Goal: Use online tool/utility: Use online tool/utility

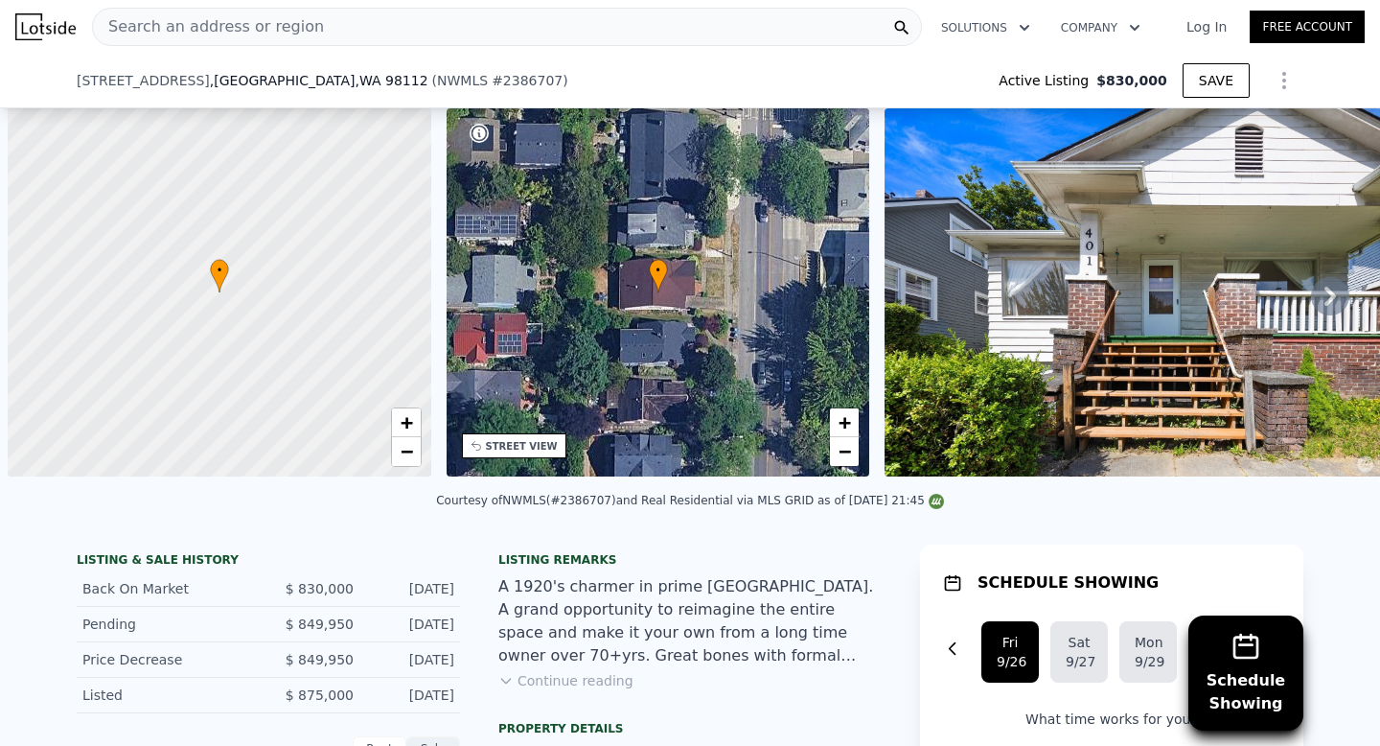
scroll to position [0, 8]
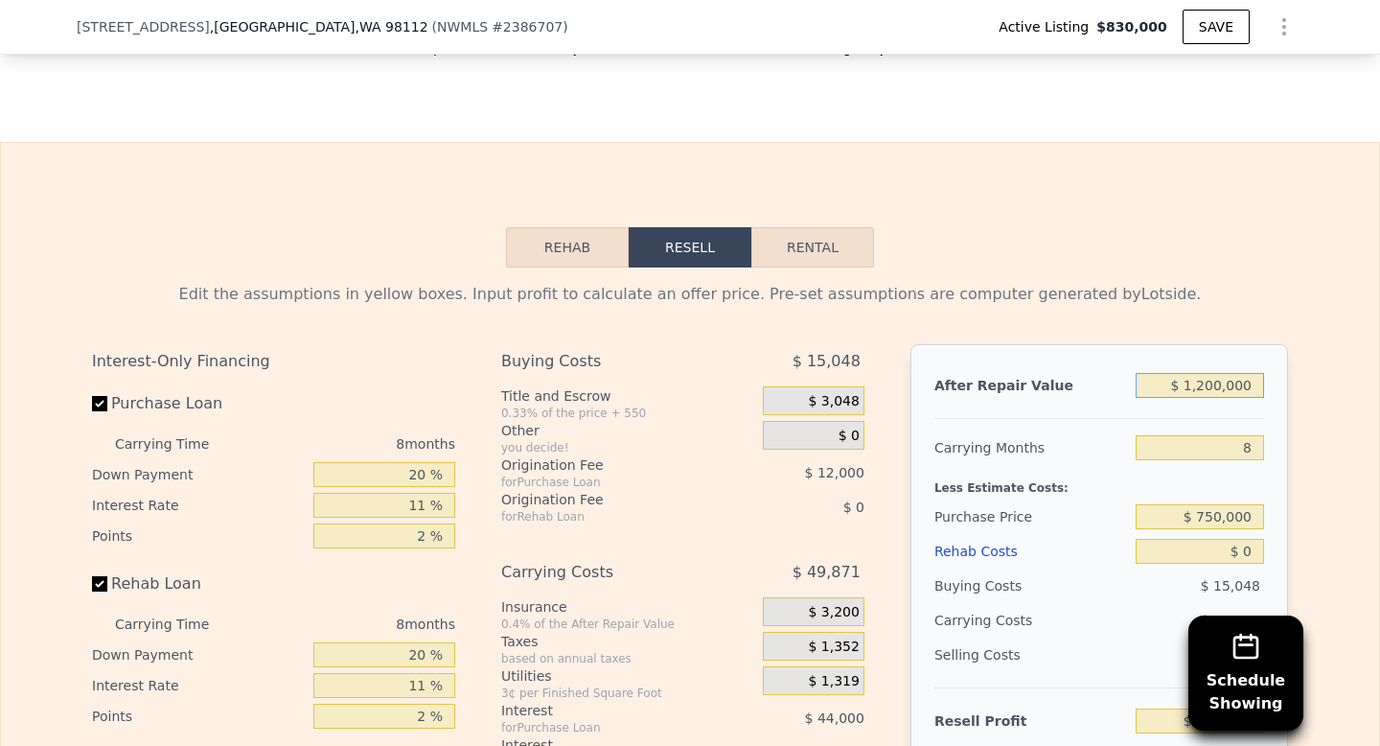
click at [1200, 398] on input "$ 1,200,000" at bounding box center [1200, 385] width 128 height 25
type input "$ 12,500,000"
type input "$ 10,765,273"
type input "$ 1,250,000"
type input "$ 345,485"
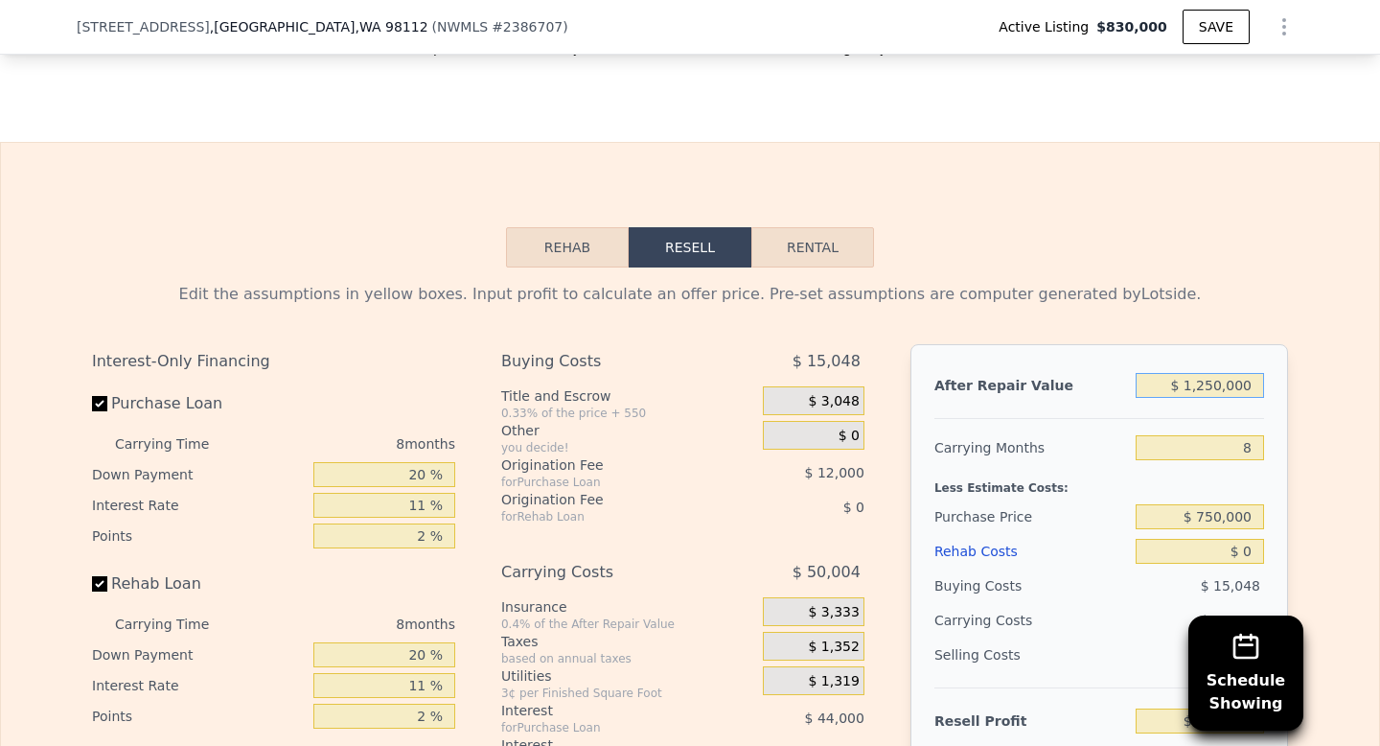
type input "$ 120,000"
type input "-$ 701,125"
type input "$ 10,000"
type input "-$ 803,007"
type input "$ 130,000"
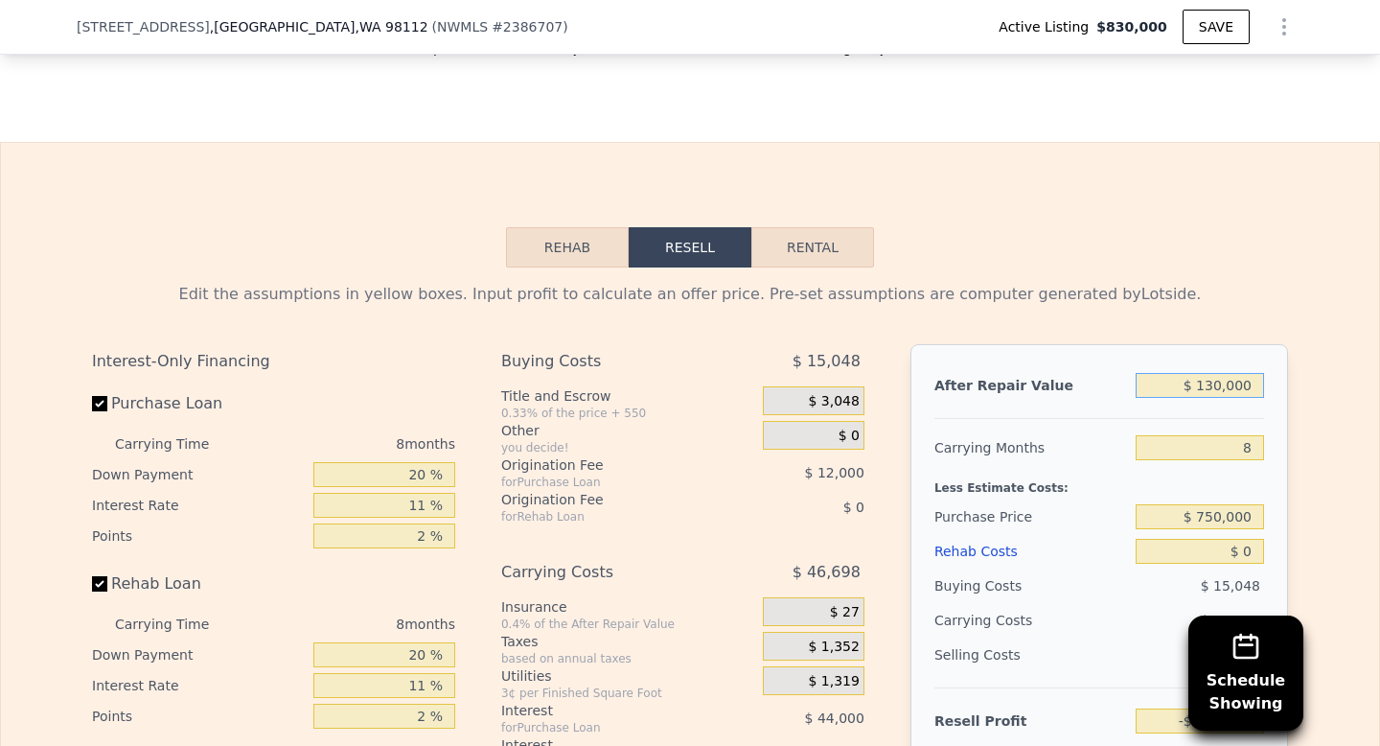
type input "-$ 691,863"
type input "$ 1,350,000"
type input "$ 438,105"
type input "$ 1,350,000"
click at [1218, 529] on input "$ 750,000" at bounding box center [1200, 516] width 128 height 25
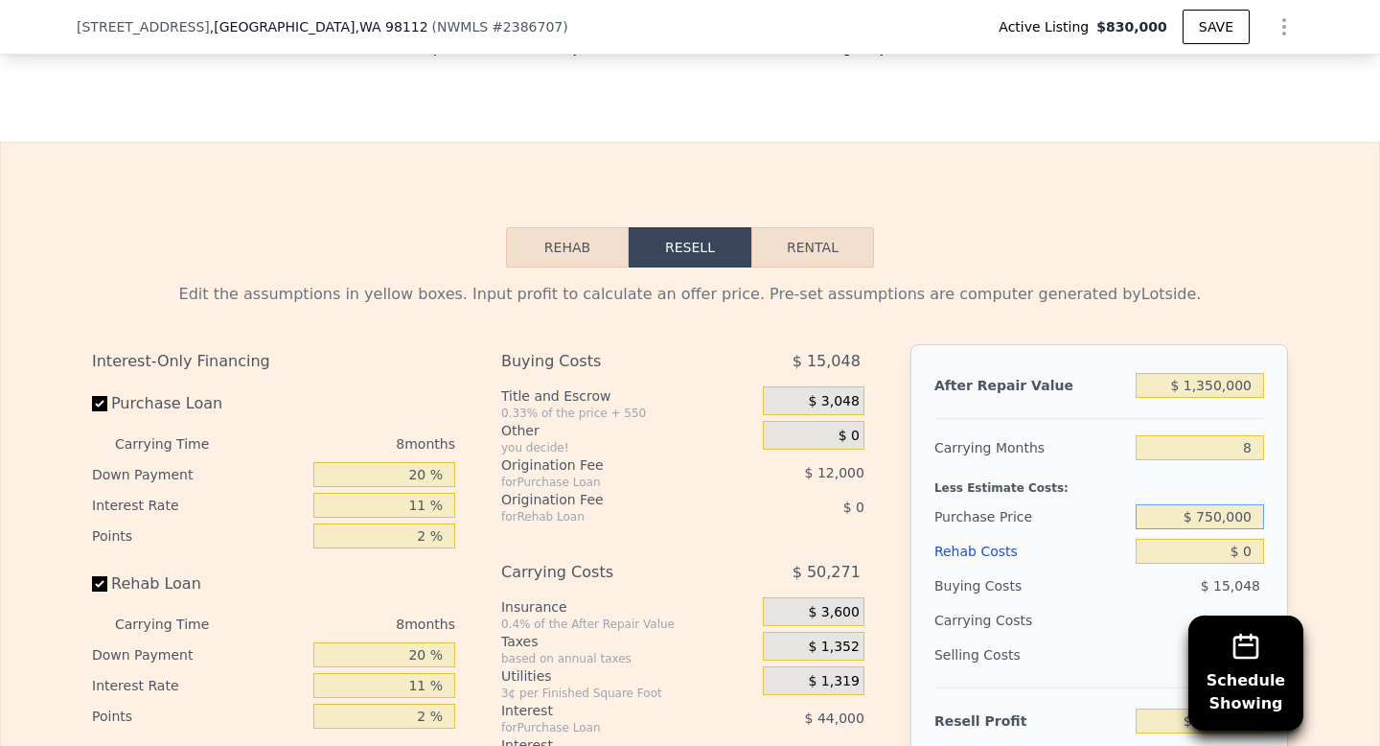
click at [1218, 529] on input "$ 750,000" at bounding box center [1200, 516] width 128 height 25
click at [1222, 564] on input "$ 0" at bounding box center [1200, 551] width 128 height 25
click at [1224, 564] on input "$ 0" at bounding box center [1200, 551] width 128 height 25
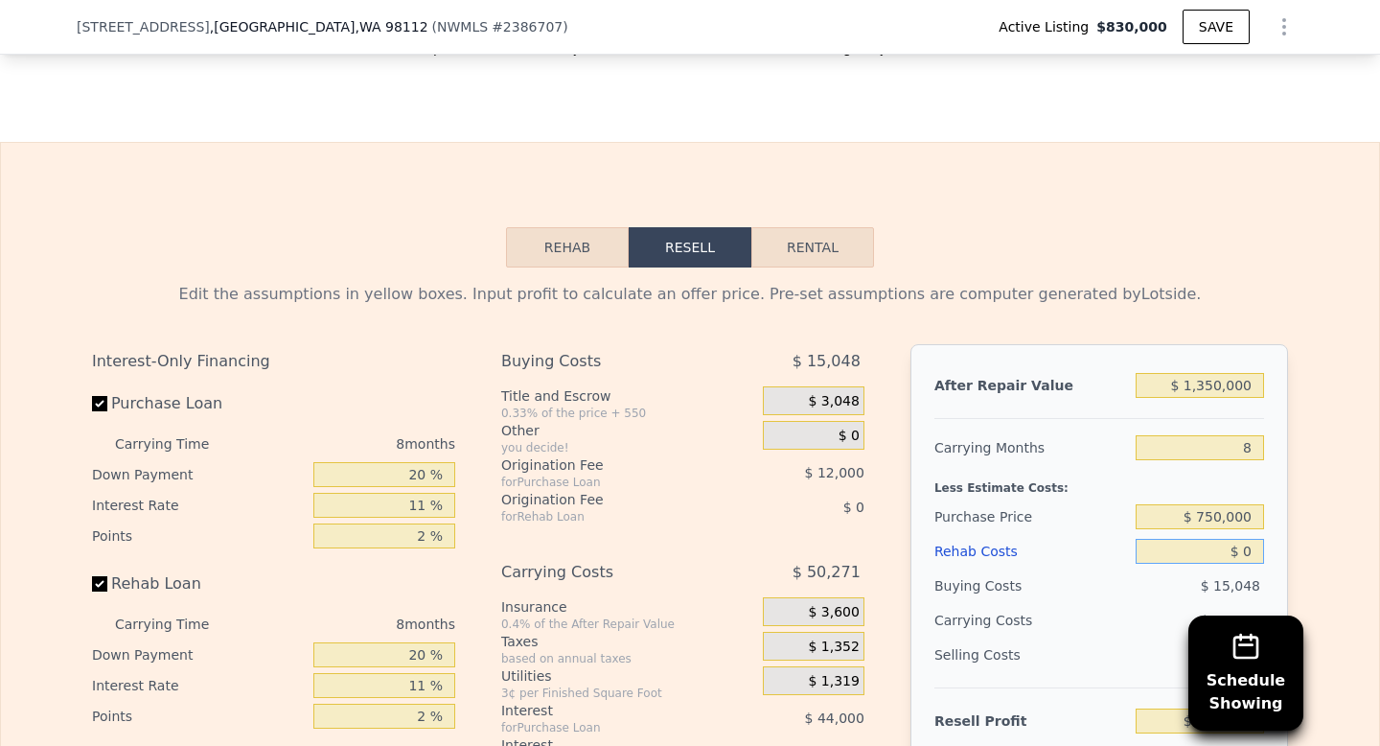
click at [1226, 564] on input "$ 0" at bounding box center [1200, 551] width 128 height 25
click at [1227, 564] on input "$ 0" at bounding box center [1200, 551] width 128 height 25
type input "$ 1"
type input "$ 438,104"
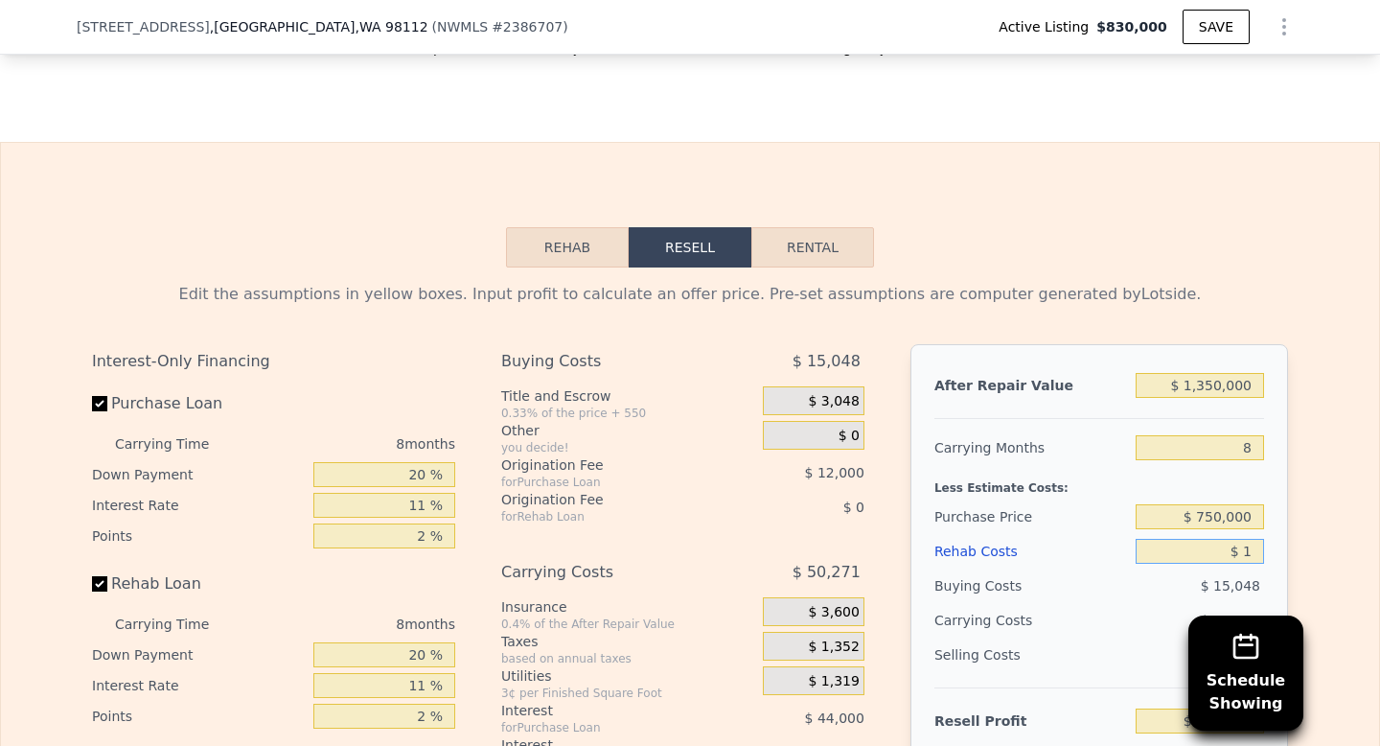
type input "$ 18"
type input "$ 438,087"
type input "$ 185"
type input "$ 437,909"
type input "$ 1,850"
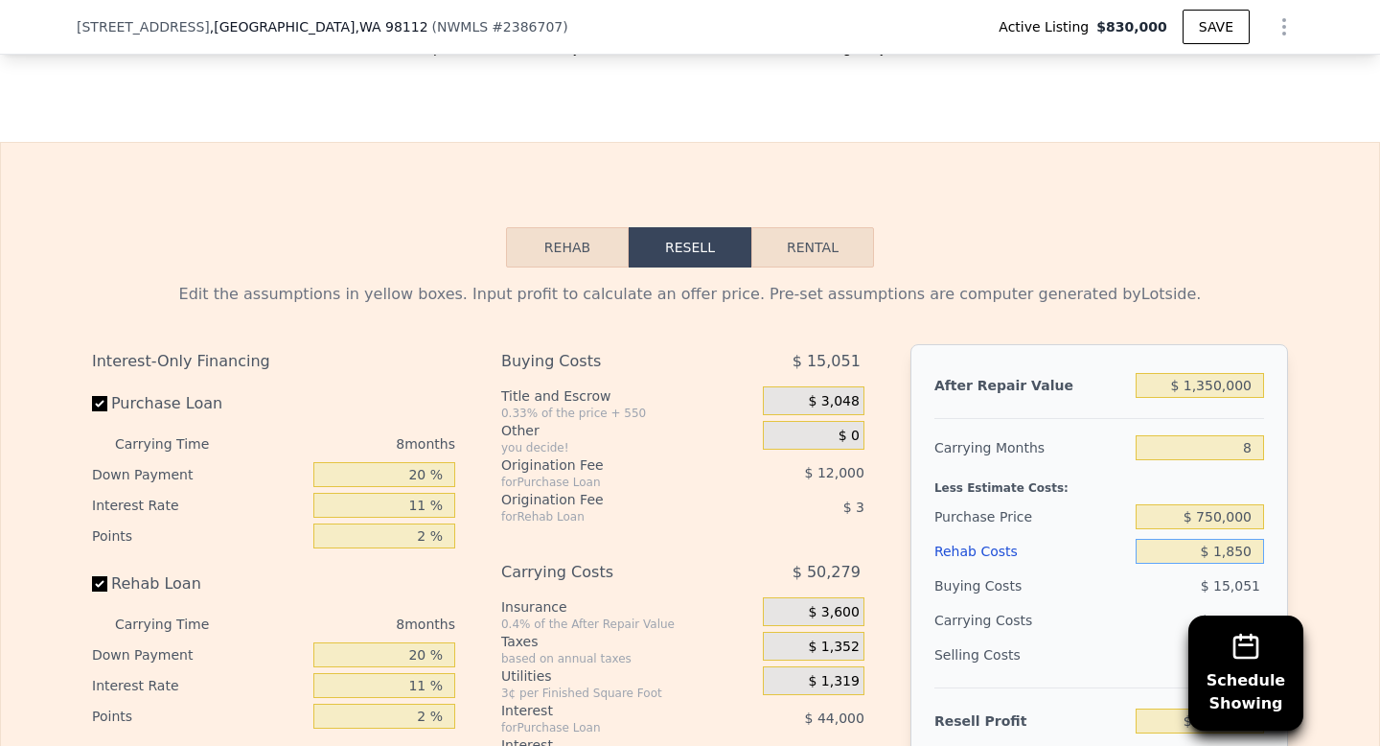
type input "$ 436,113"
type input "$ 18,500"
type input "$ 418,221"
type input "$ 185,000"
type input "$ 239,289"
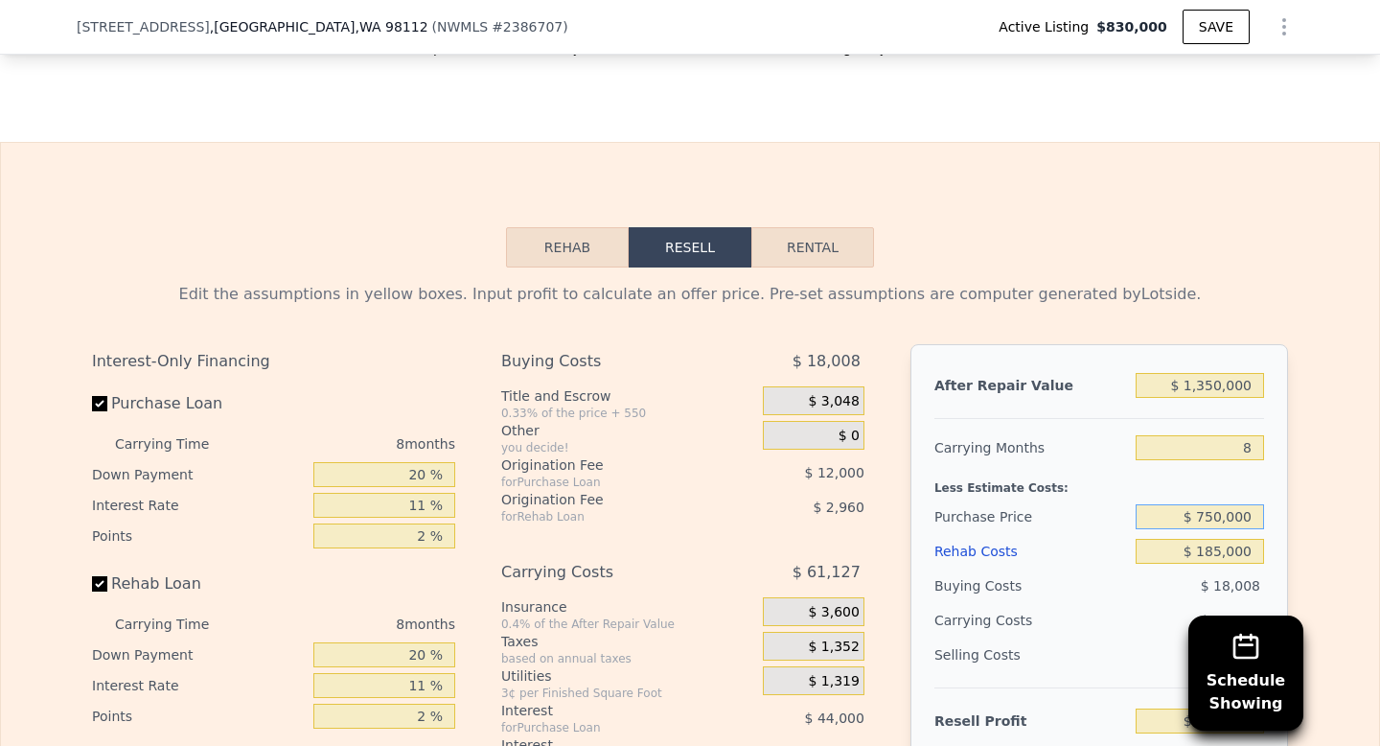
click at [1189, 529] on input "$ 750,000" at bounding box center [1200, 516] width 128 height 25
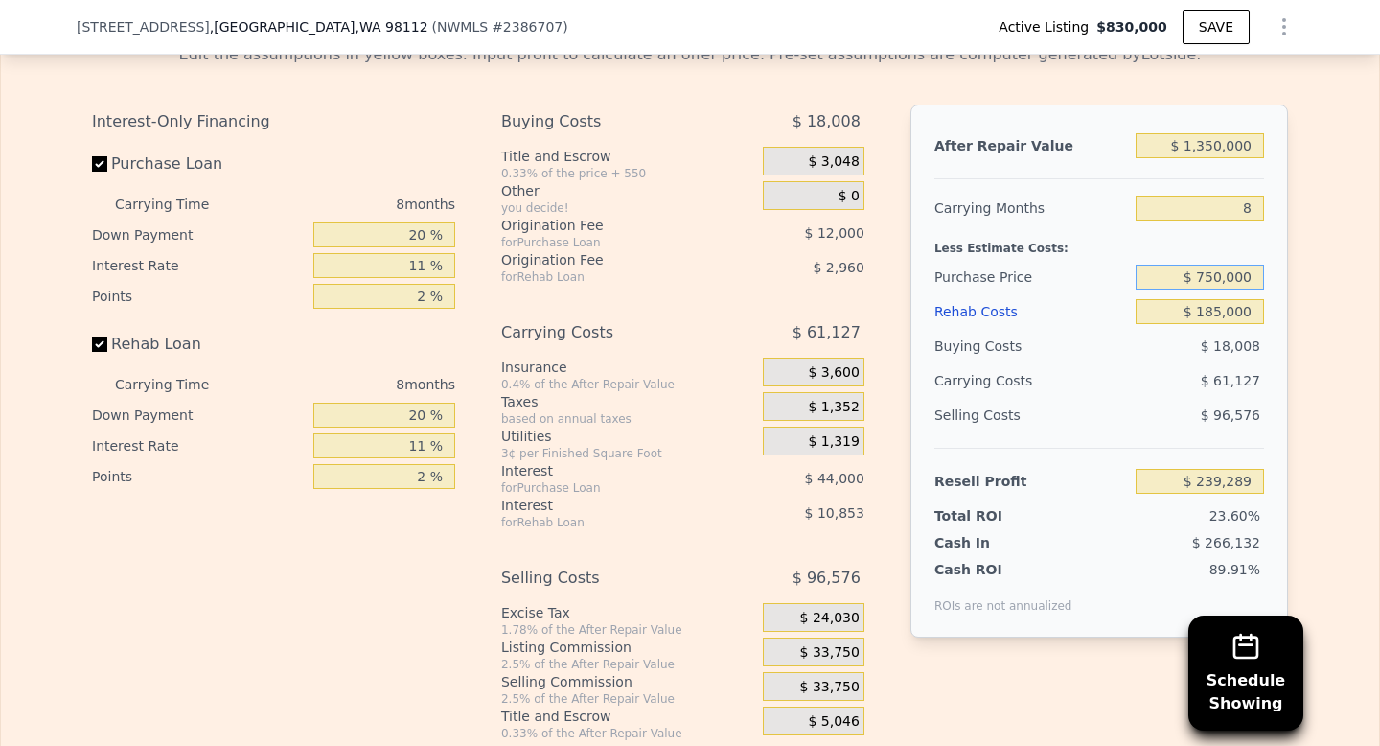
scroll to position [3252, 0]
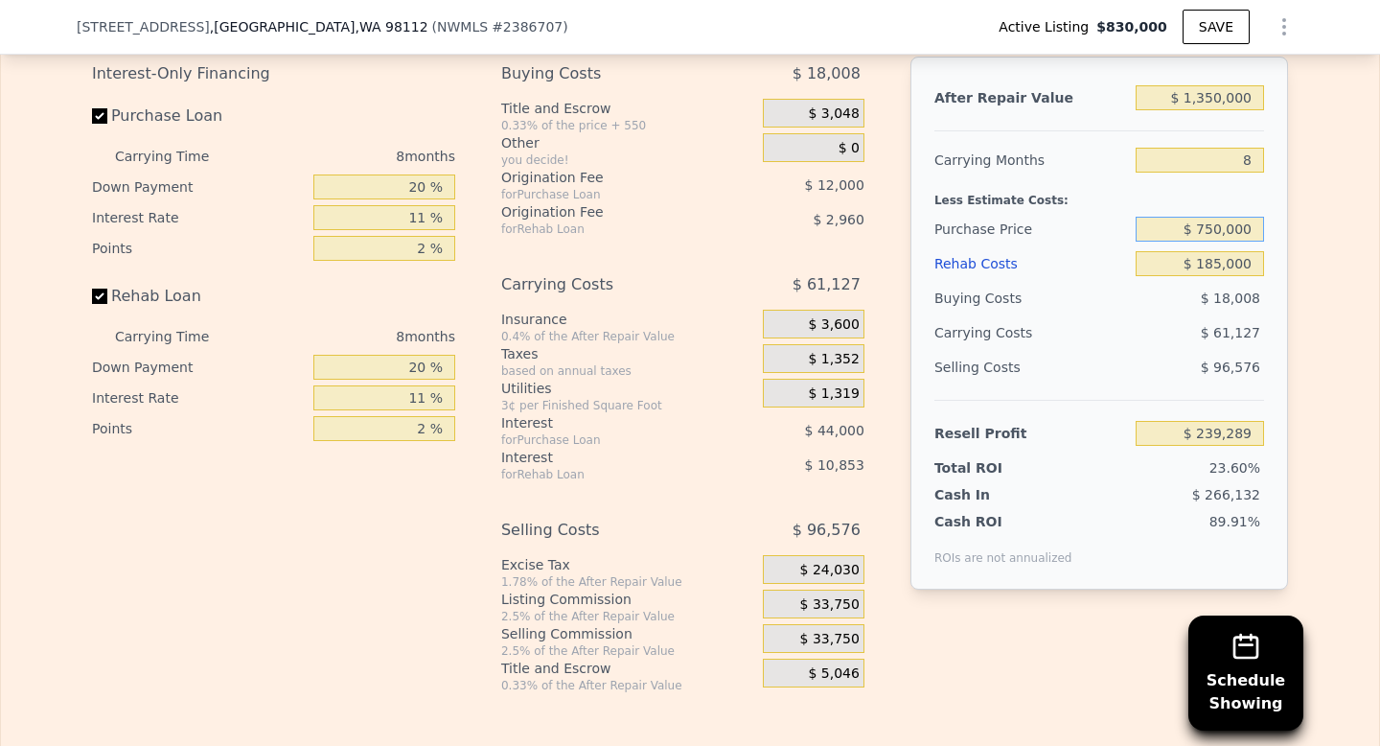
click at [1213, 242] on input "$ 750,000" at bounding box center [1200, 229] width 128 height 25
click at [1210, 276] on input "$ 185,000" at bounding box center [1200, 263] width 128 height 25
type input "$ 2"
type input "$ 438,103"
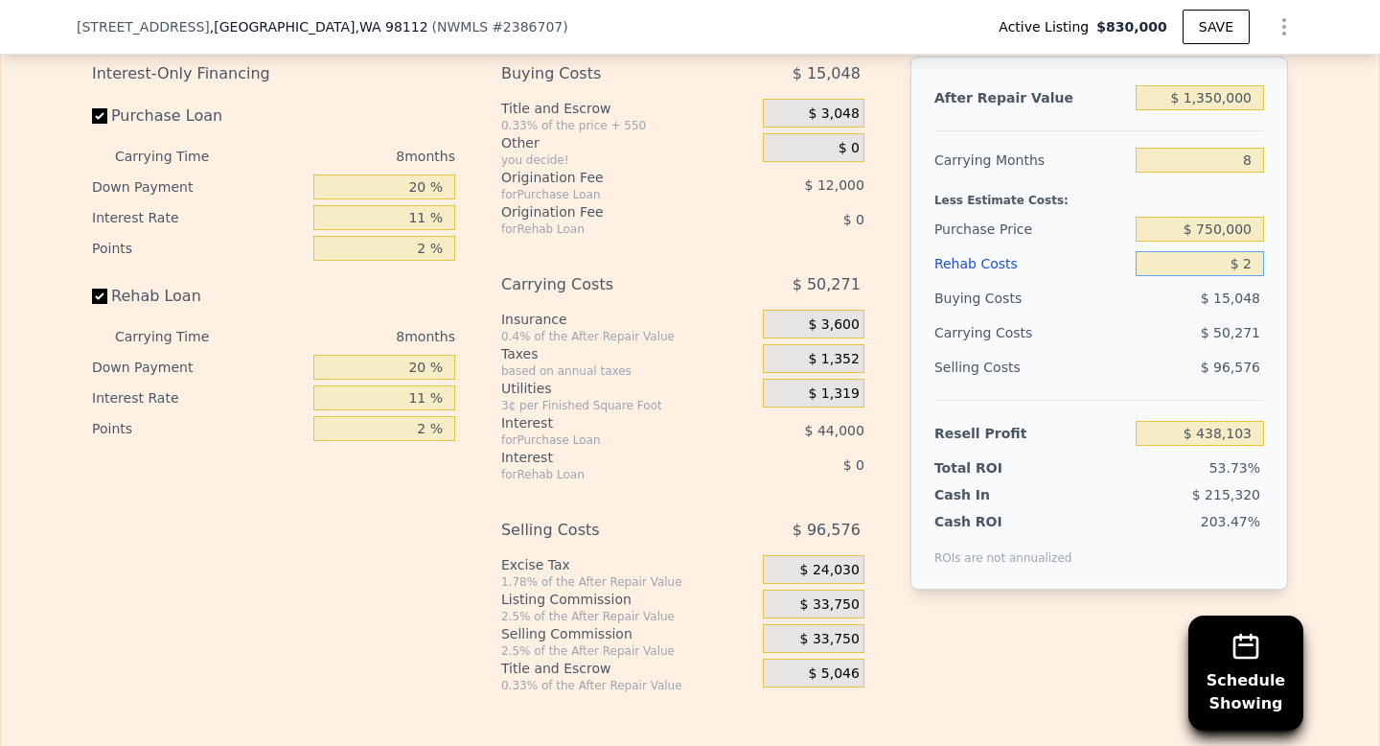
type input "$ 20"
type input "$ 438,085"
type input "$ 200"
type input "$ 437,894"
type input "$ 2,000"
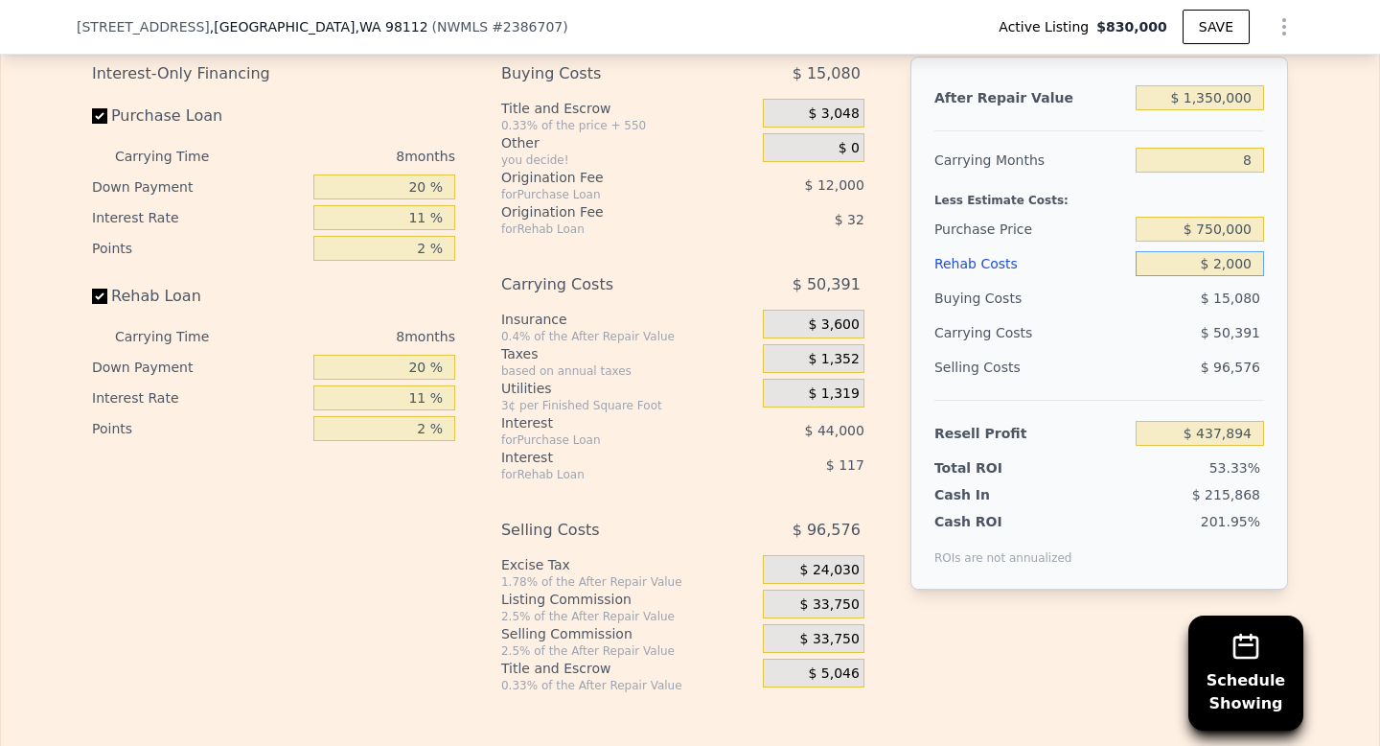
type input "$ 435,953"
type input "$ 20,000"
type input "$ 416,609"
type input "$ 200,000"
type input "$ 223,169"
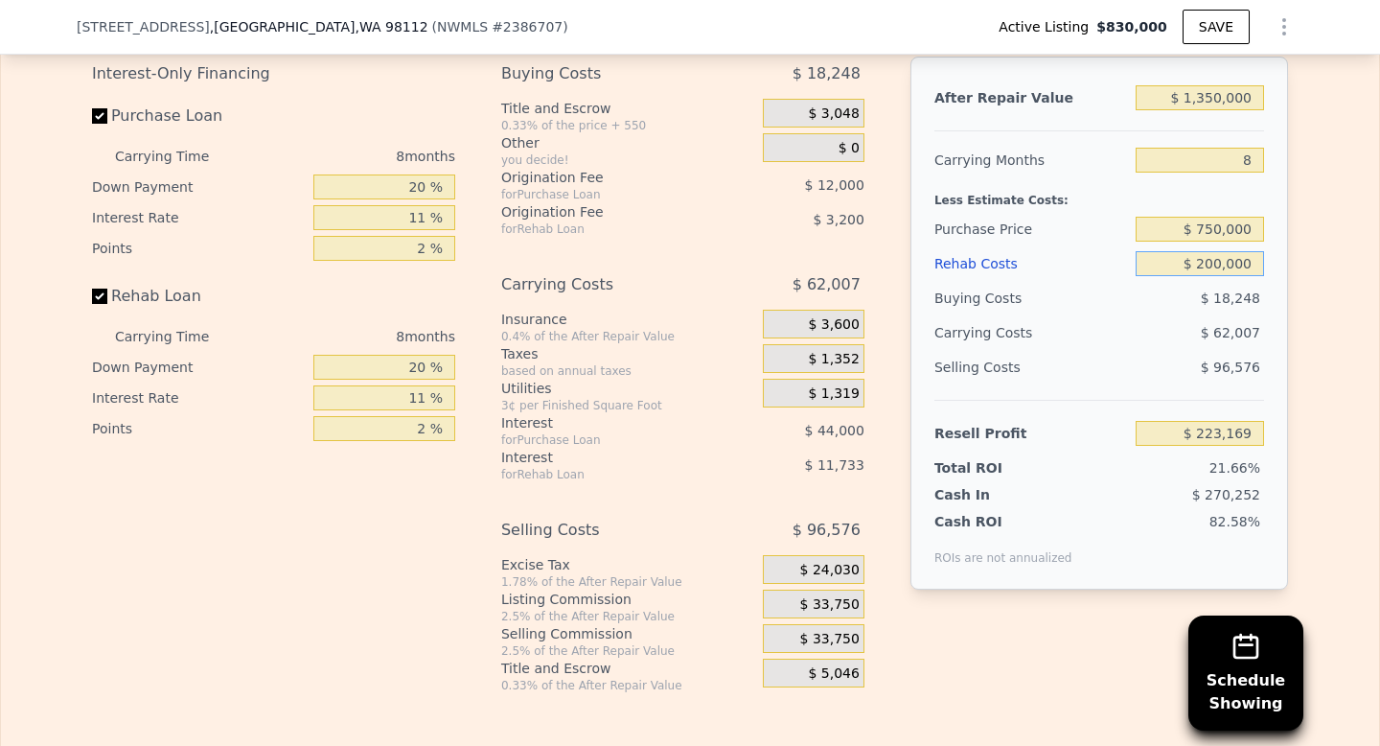
type input "$ 200,000"
click at [1206, 242] on input "$ 750,000" at bounding box center [1200, 229] width 128 height 25
click at [1202, 110] on input "$ 1,350,000" at bounding box center [1200, 97] width 128 height 25
type input "$ 1,150,000"
type input "$ 37,928"
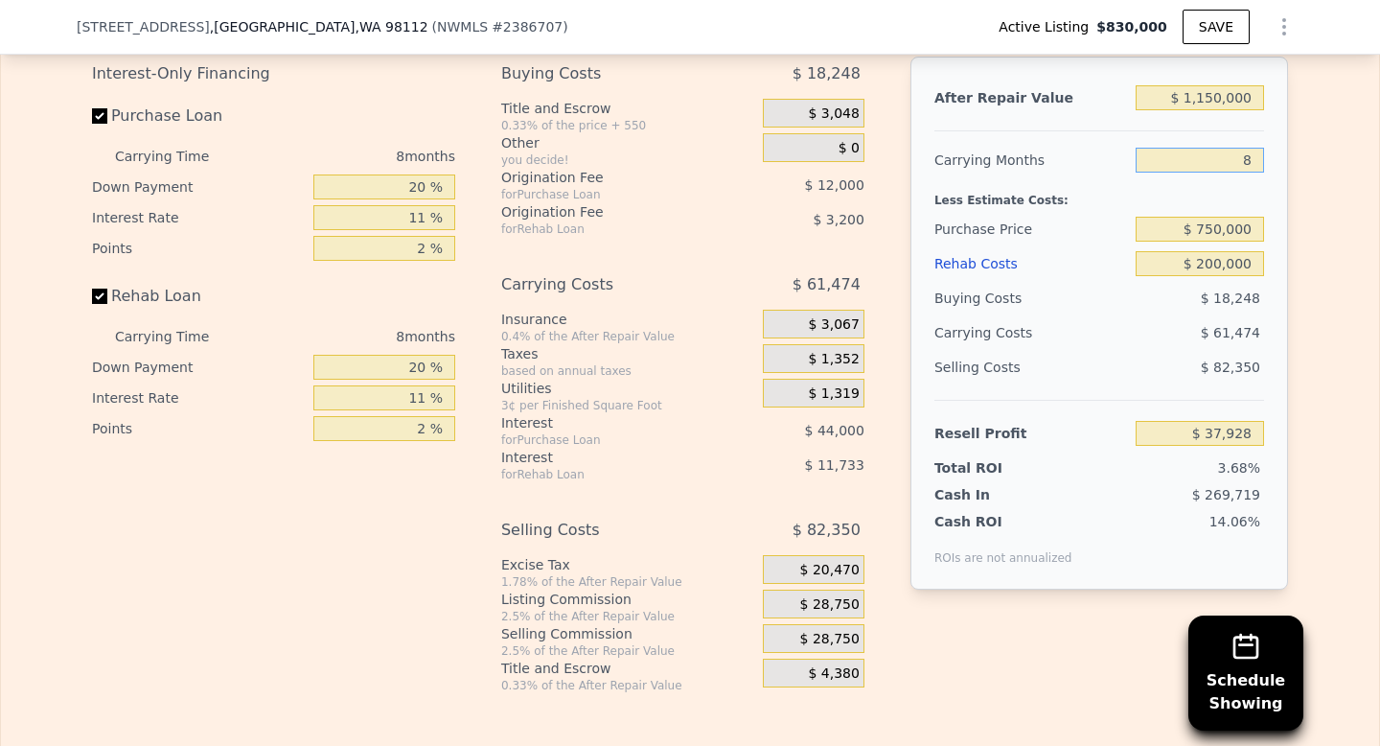
click at [1214, 173] on input "8" at bounding box center [1200, 160] width 128 height 25
click at [1207, 110] on input "$ 1,150,000" at bounding box center [1200, 97] width 128 height 25
type input "$ 150,000"
type input "-$ 888,275"
type input "$ 1,250,000"
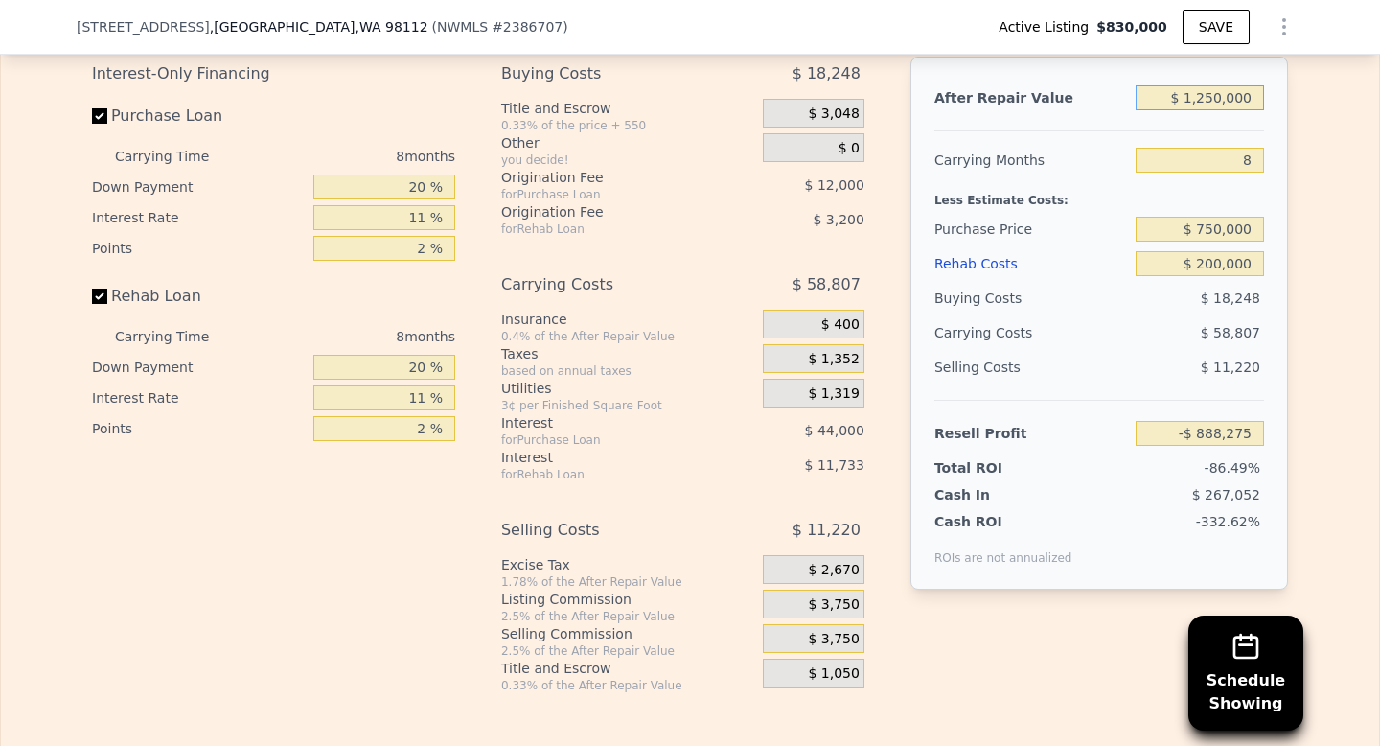
type input "$ 130,549"
type input "$ 1,250,000"
click at [1206, 242] on input "$ 750,000" at bounding box center [1200, 229] width 128 height 25
type input "$ 775,000"
click at [1196, 276] on input "$ 200,000" at bounding box center [1200, 263] width 128 height 25
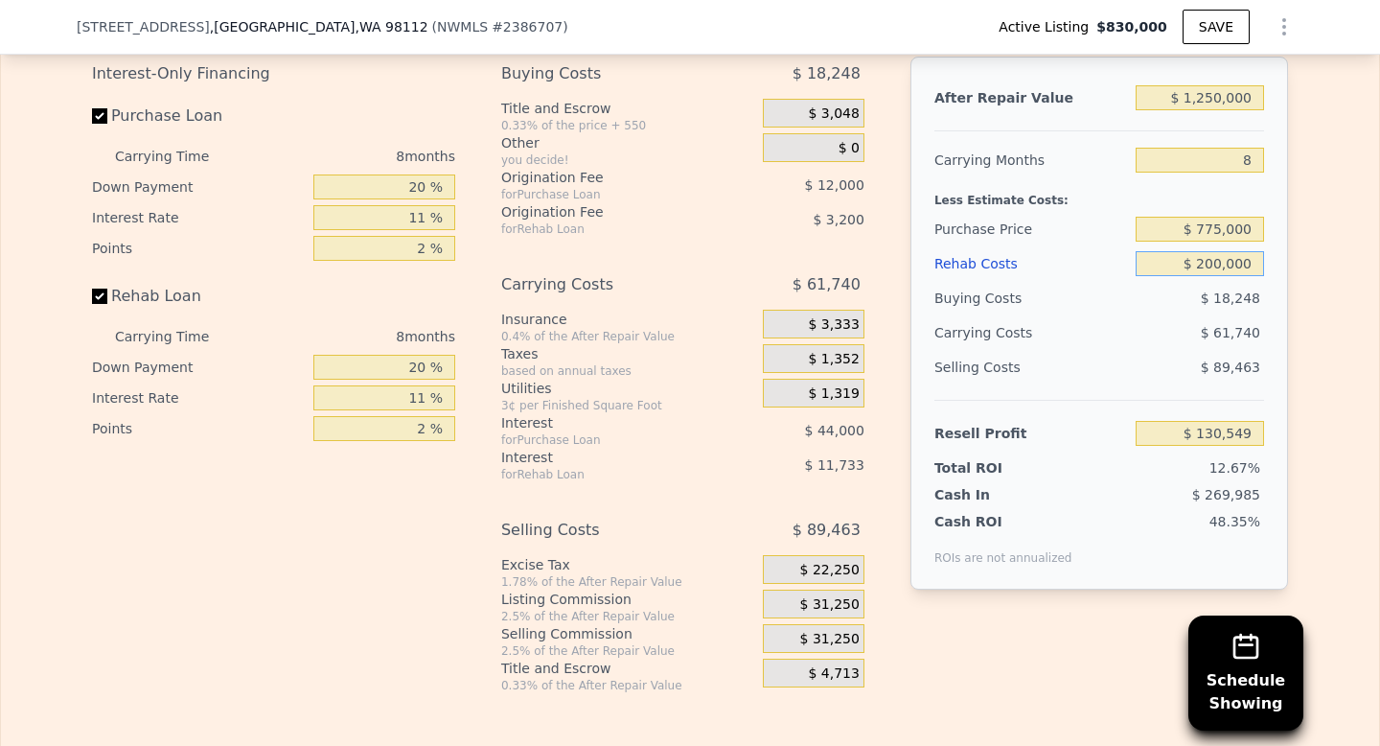
type input "$ 103,602"
